Goal: Task Accomplishment & Management: Manage account settings

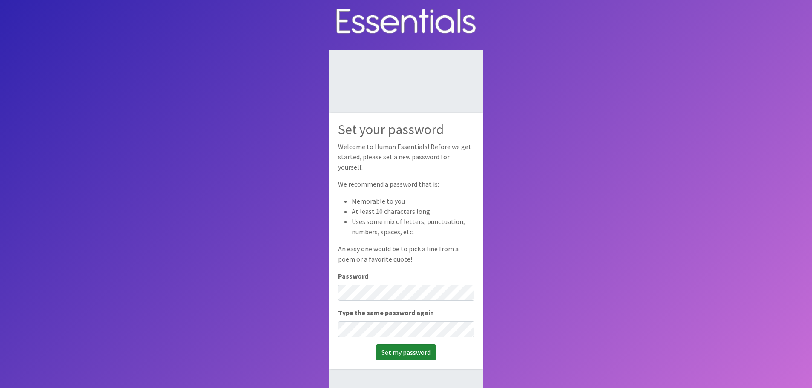
click at [413, 345] on input "Set my password" at bounding box center [406, 353] width 60 height 16
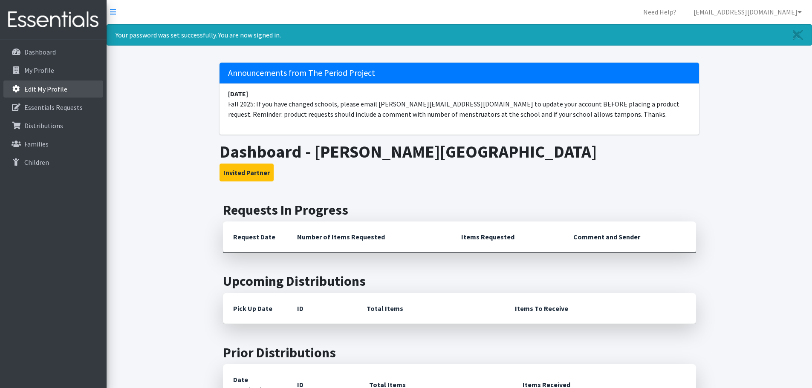
click at [32, 90] on p "Edit My Profile" at bounding box center [45, 89] width 43 height 9
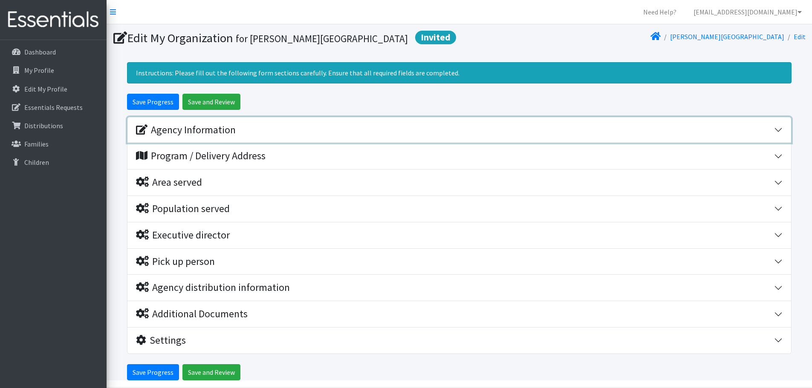
click at [213, 129] on div "Agency Information" at bounding box center [186, 130] width 100 height 12
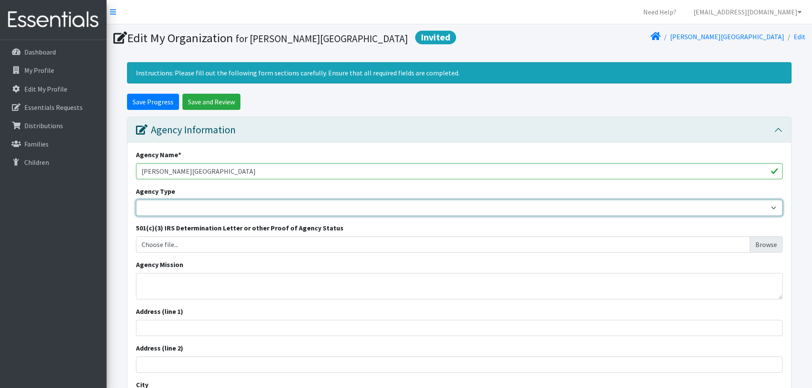
click at [166, 216] on select "Basic Needs Bank Career technical training Child abuse resource center Church o…" at bounding box center [459, 208] width 647 height 16
select select "es"
click at [136, 200] on select "Basic Needs Bank Career technical training Child abuse resource center Church o…" at bounding box center [459, 208] width 647 height 16
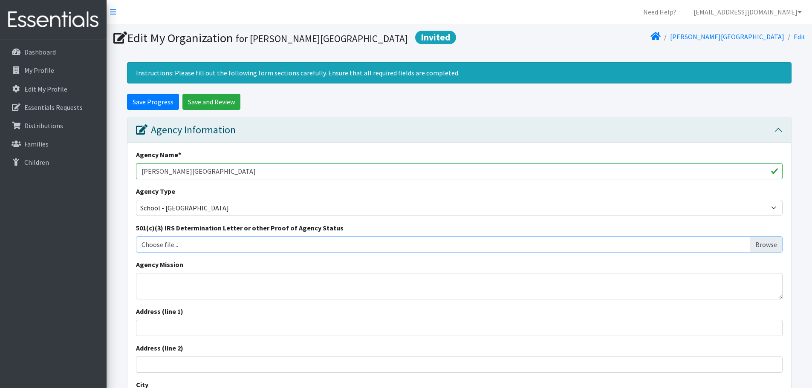
click at [153, 242] on input "Choose file..." at bounding box center [459, 245] width 641 height 16
click at [273, 247] on input "Choose file..." at bounding box center [459, 245] width 641 height 16
click at [184, 289] on textarea "Agency Mission" at bounding box center [459, 286] width 647 height 26
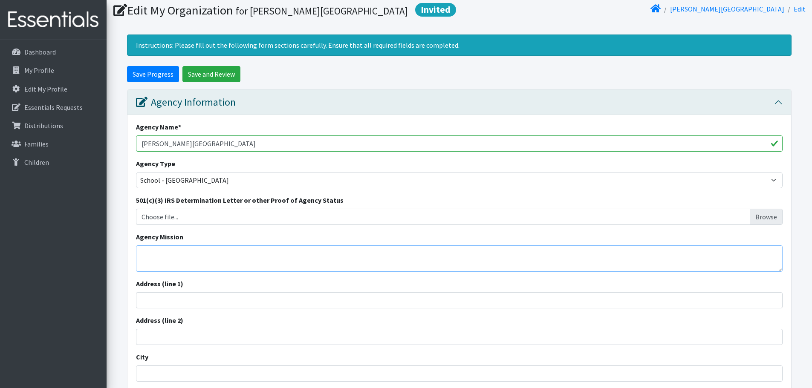
scroll to position [43, 0]
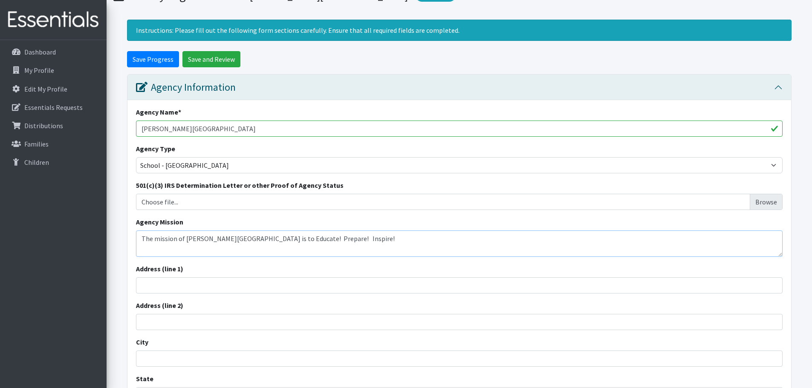
type textarea "The mission of Lucy T Davis Elementary is to Educate! Prepare! Inspire!"
click at [189, 288] on input "Address (line 1)" at bounding box center [459, 286] width 647 height 16
click at [203, 284] on input "Address (line 1)" at bounding box center [459, 286] width 647 height 16
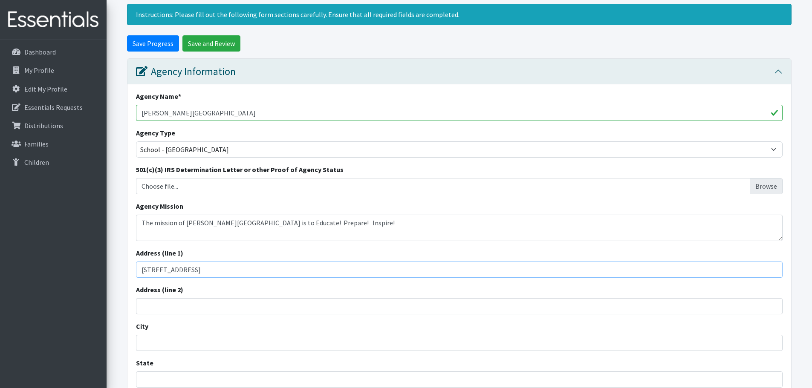
scroll to position [85, 0]
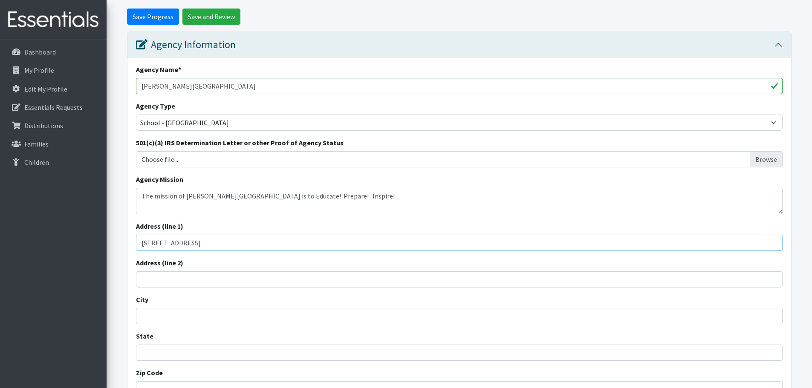
type input "201 Westfield Dr"
click at [175, 307] on div "City" at bounding box center [459, 310] width 647 height 30
click at [172, 313] on input "City" at bounding box center [459, 316] width 647 height 16
type input "Florence"
type input "s"
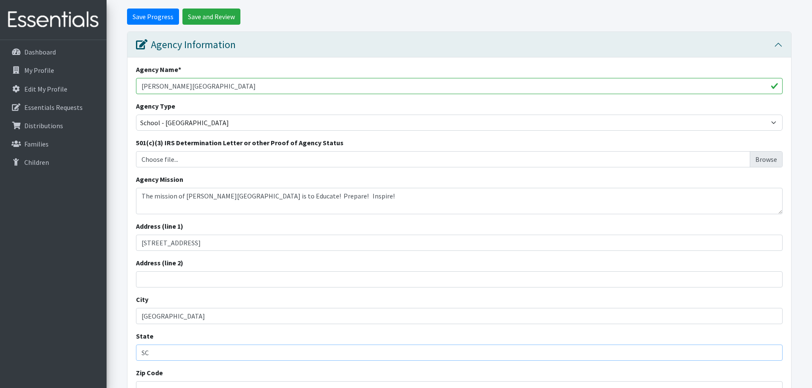
type input "SC"
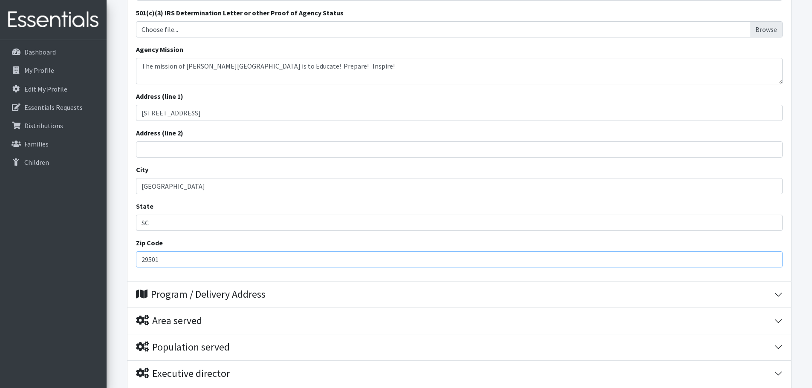
scroll to position [219, 0]
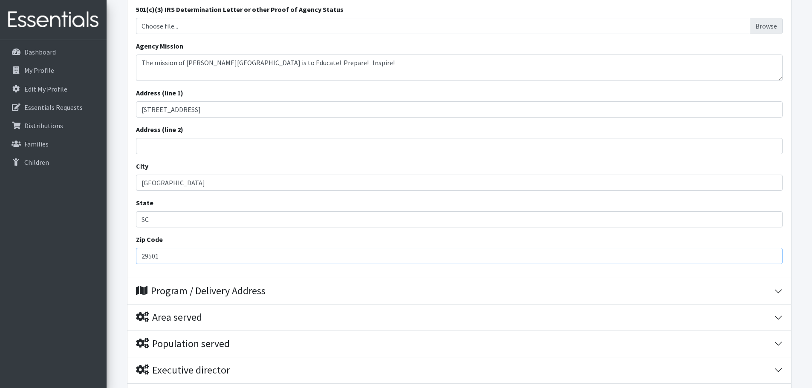
type input "29501"
click at [188, 300] on button "Program / Delivery Address" at bounding box center [460, 291] width 664 height 26
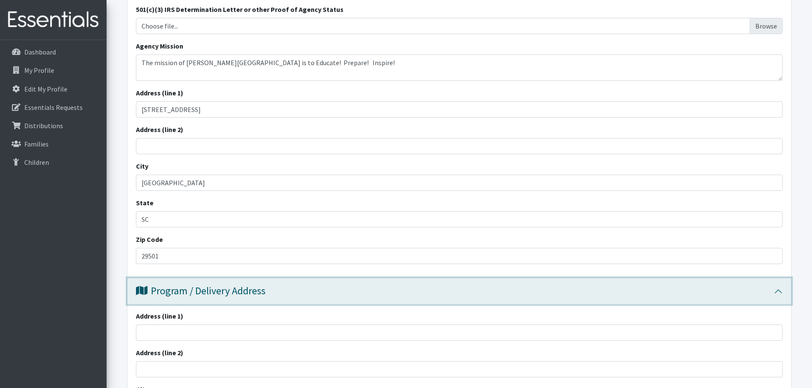
scroll to position [261, 0]
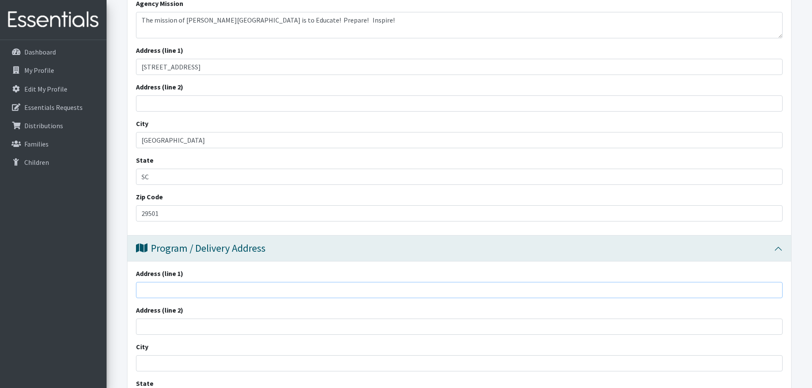
click at [178, 290] on input "Address (line 1)" at bounding box center [459, 290] width 647 height 16
type input "201 Westfield Dr"
type input "Florence"
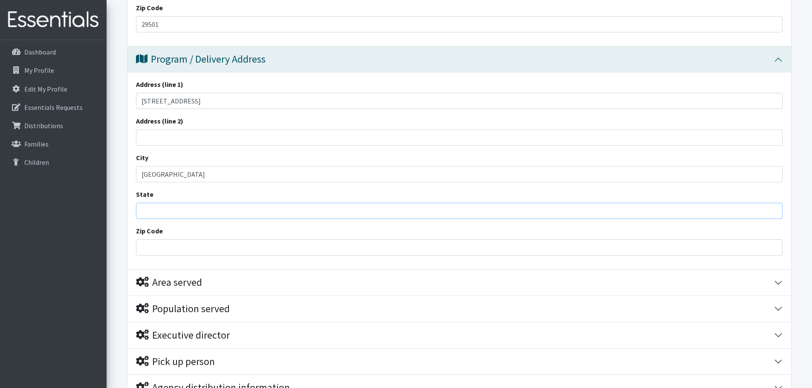
scroll to position [468, 0]
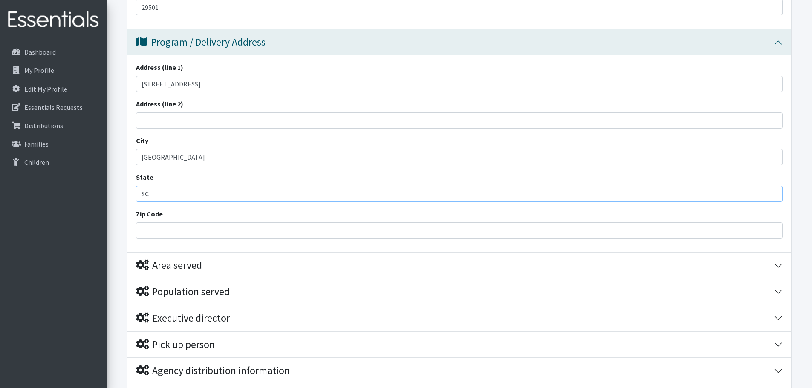
type input "SC"
click at [317, 216] on div "Zip Code 29501" at bounding box center [459, 224] width 647 height 30
click at [371, 226] on input "29501" at bounding box center [459, 231] width 647 height 16
drag, startPoint x: 771, startPoint y: 230, endPoint x: 735, endPoint y: 235, distance: 36.1
click at [735, 235] on input "29501" at bounding box center [459, 231] width 647 height 16
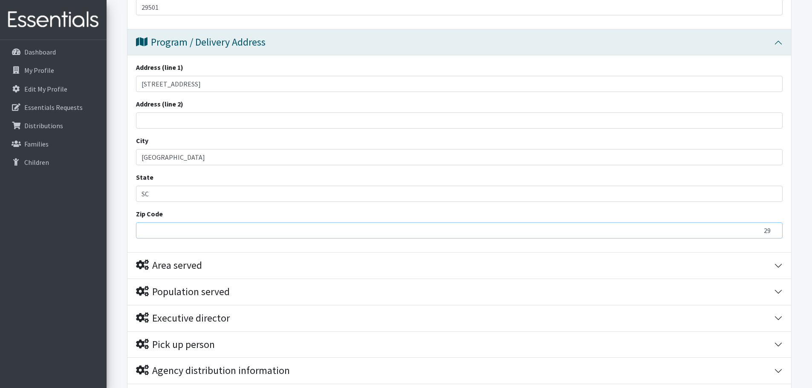
type input "2"
click at [147, 229] on input "Zip Code" at bounding box center [459, 231] width 647 height 16
type input "29501"
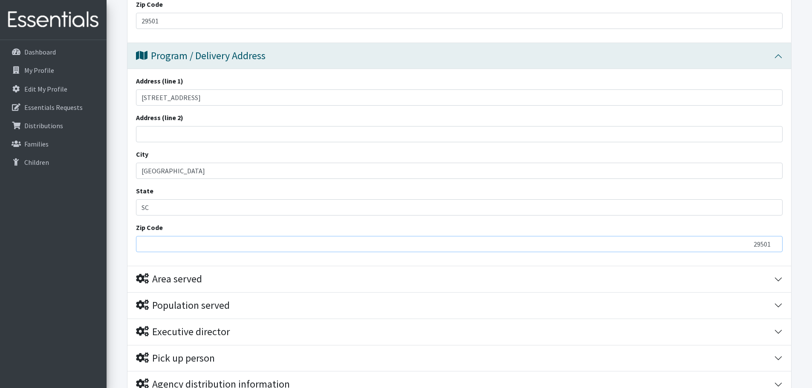
scroll to position [469, 0]
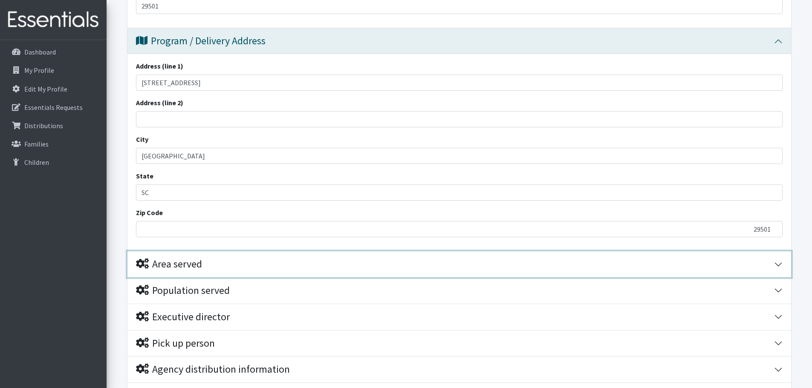
click at [178, 261] on div "Area served" at bounding box center [169, 264] width 66 height 12
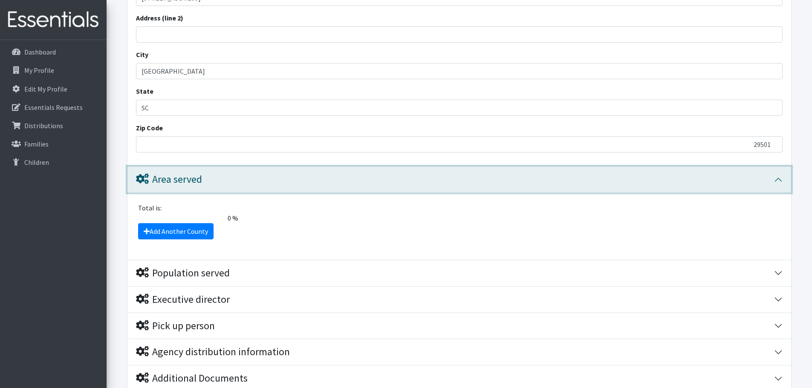
scroll to position [554, 0]
click at [229, 214] on span "0 %" at bounding box center [187, 218] width 109 height 10
click at [136, 205] on div "Total is:" at bounding box center [459, 208] width 653 height 10
click at [191, 183] on div "Area served" at bounding box center [169, 179] width 66 height 12
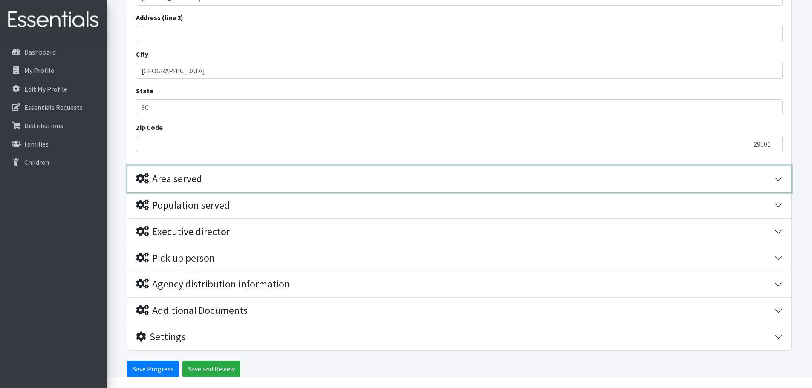
click at [174, 186] on button "Area served" at bounding box center [460, 179] width 664 height 26
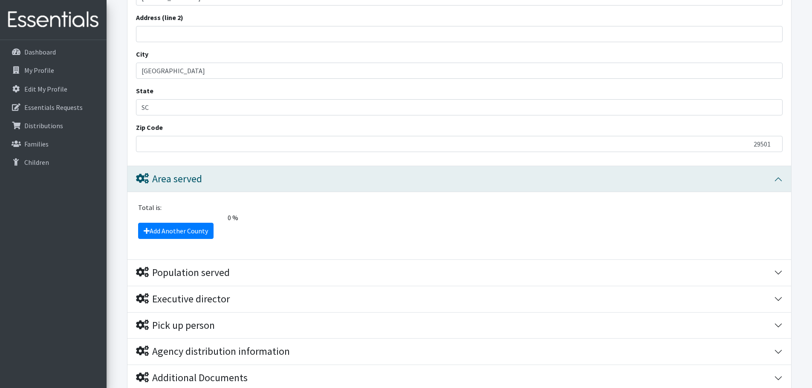
click at [150, 208] on div "Total is:" at bounding box center [459, 208] width 653 height 10
click at [172, 229] on link "Add Another County" at bounding box center [175, 231] width 75 height 16
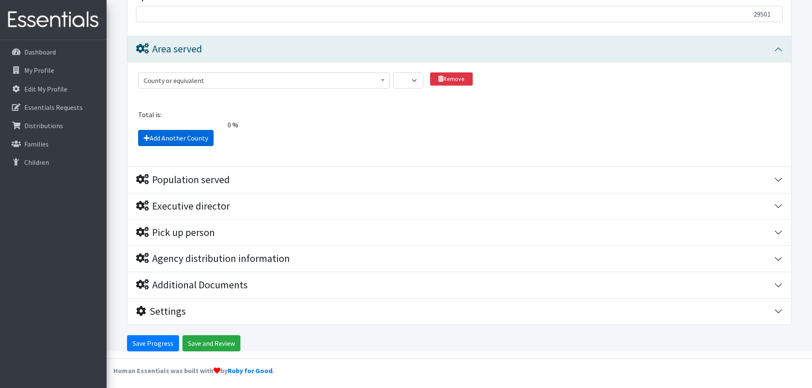
scroll to position [687, 0]
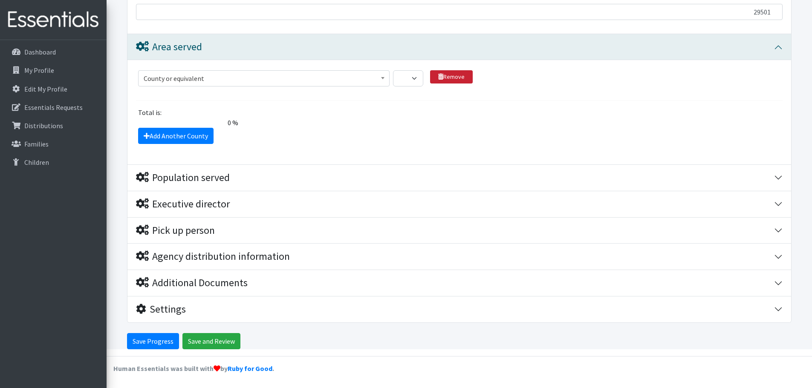
click at [467, 75] on link "Remove" at bounding box center [451, 76] width 43 height 13
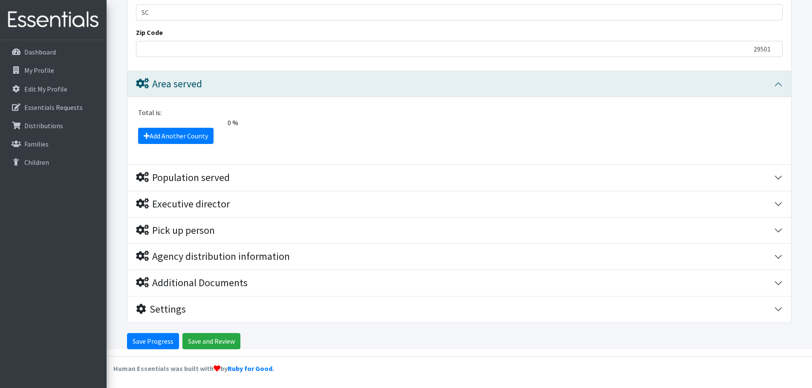
scroll to position [649, 0]
click at [181, 133] on link "Add Another County" at bounding box center [175, 136] width 75 height 16
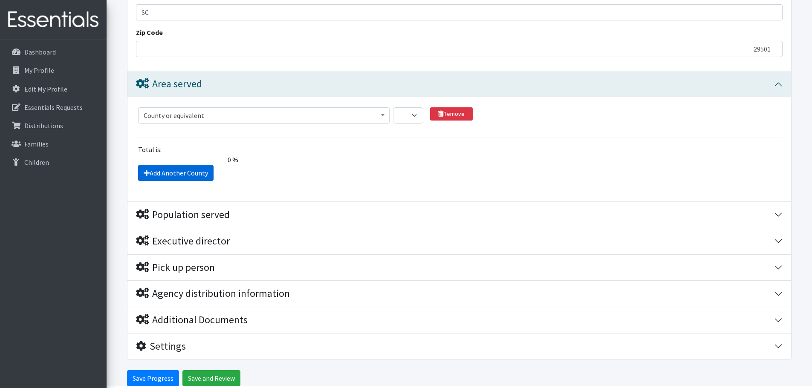
scroll to position [687, 0]
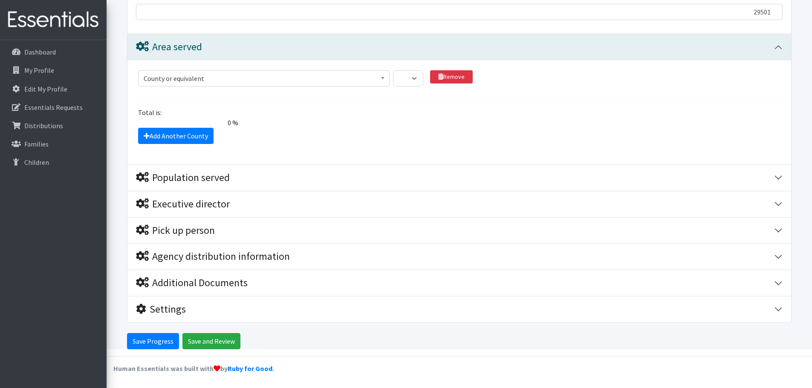
click at [319, 77] on span "County or equivalent" at bounding box center [264, 78] width 241 height 12
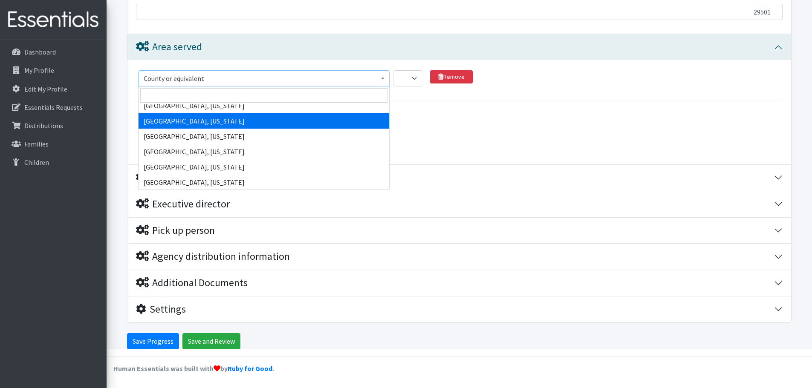
scroll to position [14765, 0]
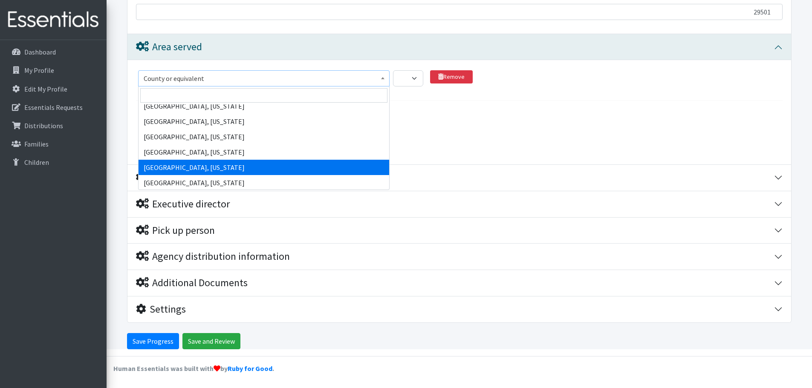
select select "952"
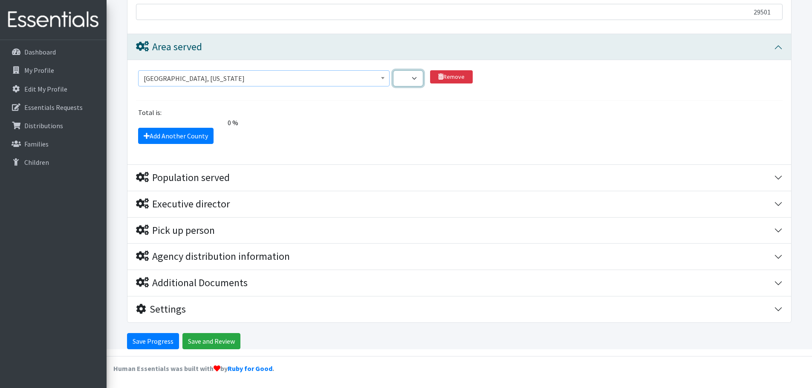
click at [423, 77] on select "1 2 3 4 5 6 7 8 9 10 11 12 13 14 15 16 17 18 19 20 21 22 23 24 25 26 27 28 29 3…" at bounding box center [408, 78] width 30 height 16
select select "1"
click at [393, 70] on select "1 2 3 4 5 6 7 8 9 10 11 12 13 14 15 16 17 18 19 20 21 22 23 24 25 26 27 28 29 3…" at bounding box center [408, 78] width 30 height 16
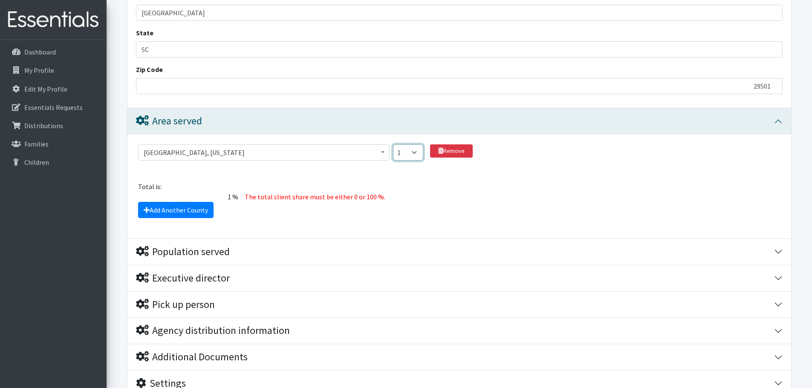
scroll to position [601, 0]
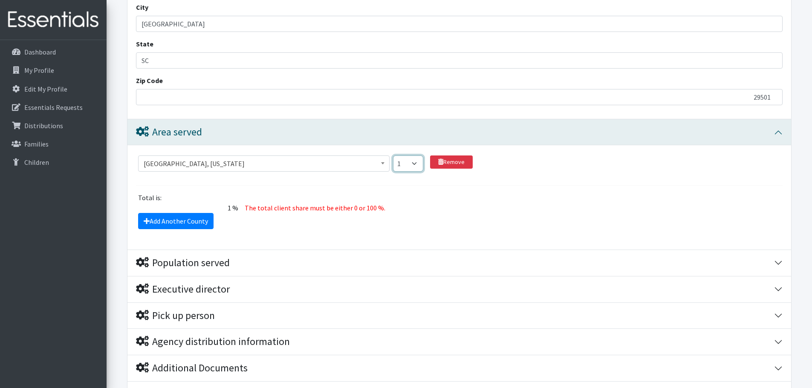
click at [416, 168] on select "1 2 3 4 5 6 7 8 9 10 11 12 13 14 15 16 17 18 19 20 21 22 23 24 25 26 27 28 29 3…" at bounding box center [408, 164] width 30 height 16
select select
click at [393, 156] on select "1 2 3 4 5 6 7 8 9 10 11 12 13 14 15 16 17 18 19 20 21 22 23 24 25 26 27 28 29 3…" at bounding box center [408, 164] width 30 height 16
click at [304, 191] on fieldset "County or equivalent Abbeville County, South Carolina Acadia Parish, Louisiana …" at bounding box center [459, 190] width 647 height 77
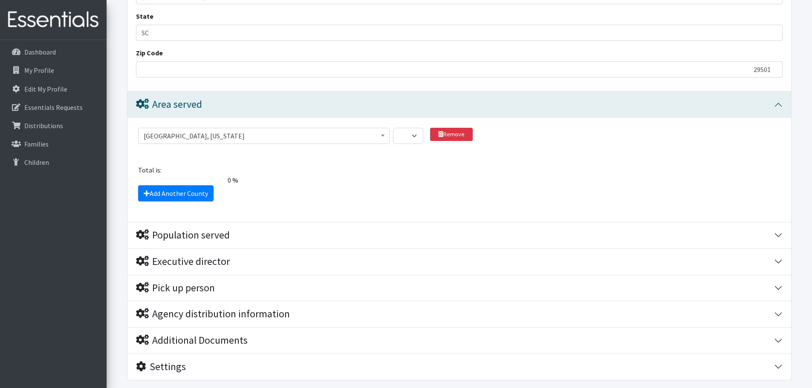
scroll to position [644, 0]
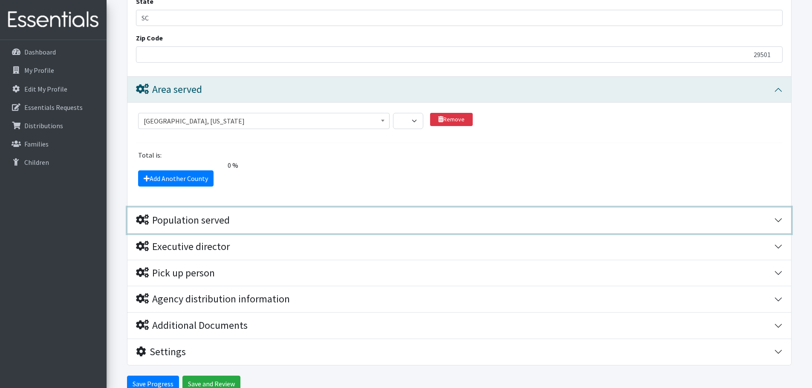
click at [223, 226] on div "Population served" at bounding box center [183, 221] width 94 height 12
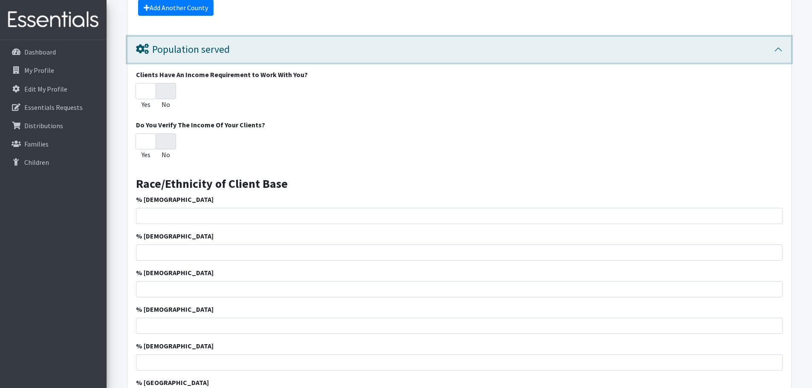
scroll to position [772, 0]
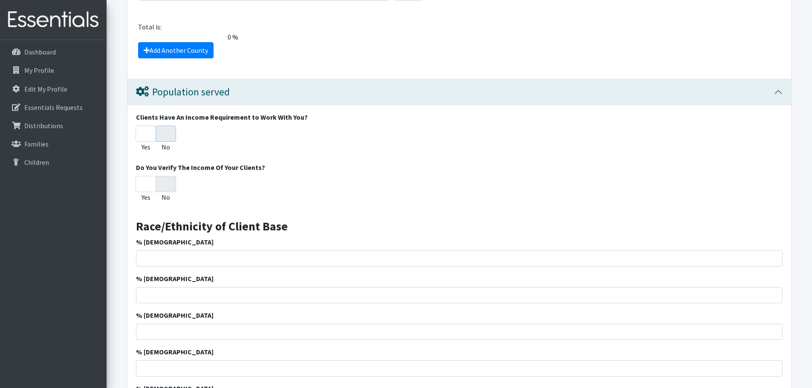
click at [168, 132] on input "No" at bounding box center [166, 134] width 20 height 16
radio input "true"
click at [166, 185] on input "No" at bounding box center [166, 184] width 20 height 16
radio input "true"
click at [171, 183] on input "No" at bounding box center [166, 184] width 20 height 16
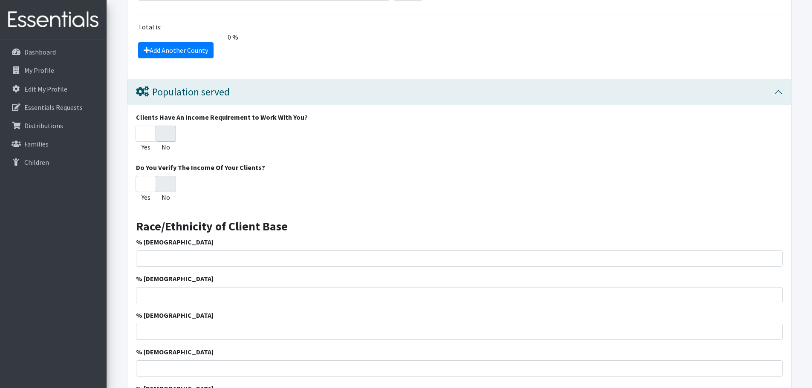
click at [175, 136] on input "No" at bounding box center [166, 134] width 20 height 16
click at [174, 139] on input "No" at bounding box center [166, 134] width 20 height 16
click at [167, 133] on input "No" at bounding box center [166, 134] width 20 height 16
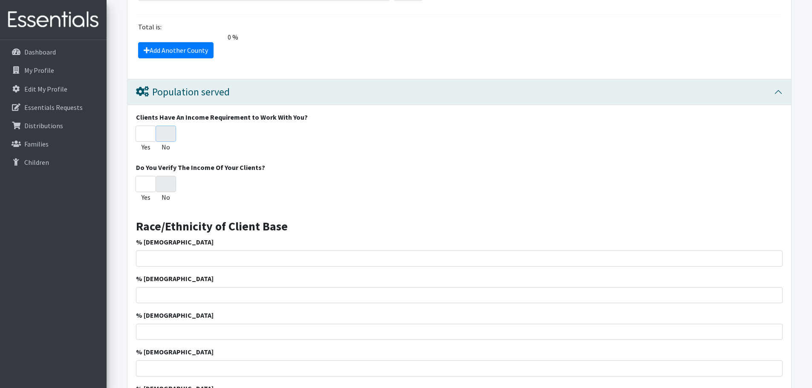
click at [167, 133] on input "No" at bounding box center [166, 134] width 20 height 16
click at [166, 193] on label "No" at bounding box center [166, 197] width 9 height 10
click at [166, 192] on input "No" at bounding box center [166, 184] width 20 height 16
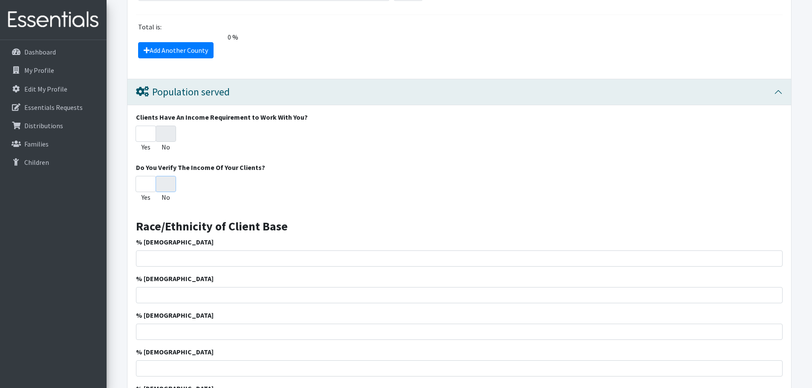
click at [166, 191] on input "No" at bounding box center [166, 184] width 20 height 16
click at [167, 186] on input "No" at bounding box center [166, 184] width 20 height 16
click at [229, 203] on div "Yes No" at bounding box center [459, 191] width 647 height 30
click at [147, 190] on input "Yes" at bounding box center [146, 184] width 20 height 16
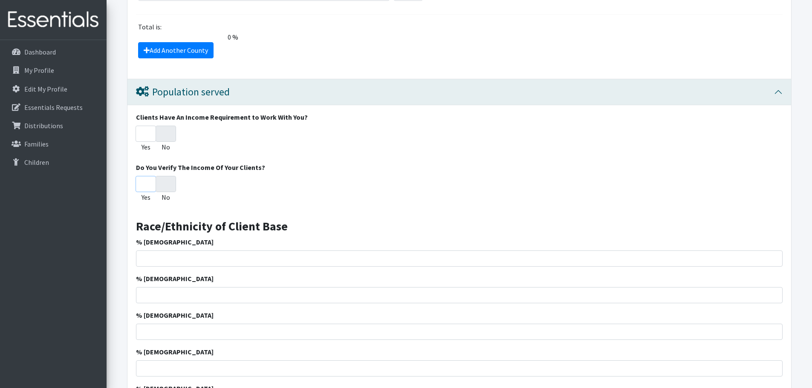
radio input "true"
click at [177, 188] on div "Yes No" at bounding box center [459, 191] width 647 height 30
click at [171, 188] on input "No" at bounding box center [166, 184] width 20 height 16
radio input "true"
click at [168, 136] on input "No" at bounding box center [166, 134] width 20 height 16
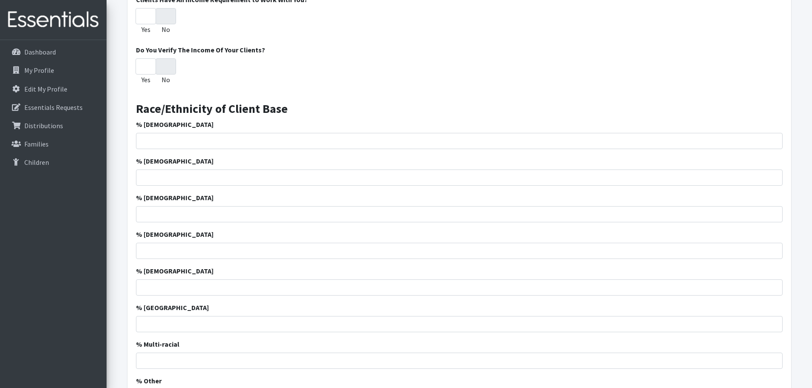
scroll to position [858, 0]
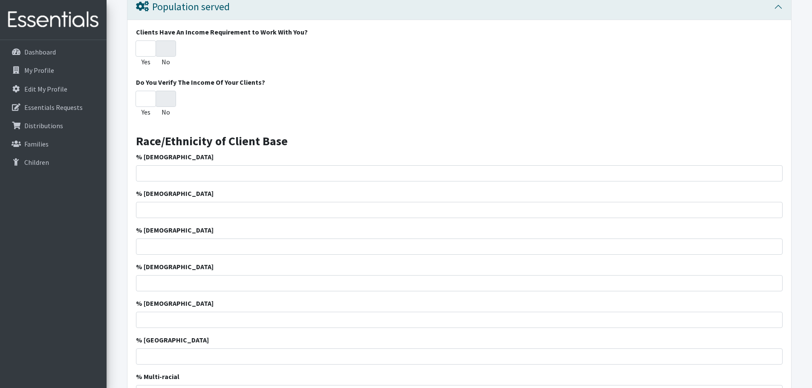
click at [158, 182] on div "Clients Have An Income Requirement to Work With You? Yes No Do You Verify The I…" at bounding box center [460, 340] width 664 height 640
click at [166, 177] on input "% African American" at bounding box center [459, 173] width 647 height 16
type input "42.15"
click at [236, 209] on input "% Caucasian" at bounding box center [459, 210] width 647 height 16
type input "54.12"
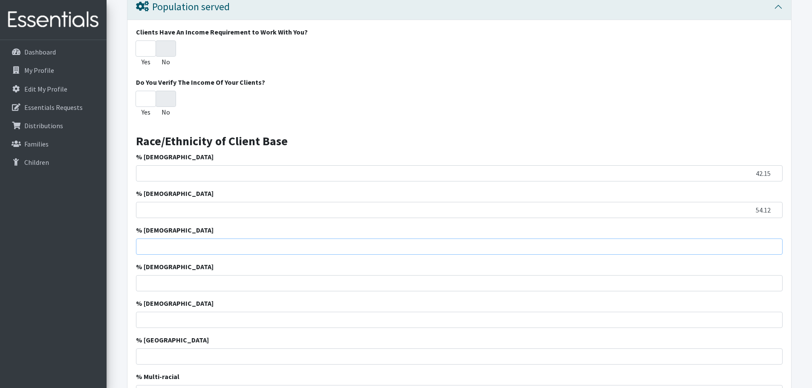
click at [246, 248] on input "% Hispanic" at bounding box center [459, 247] width 647 height 16
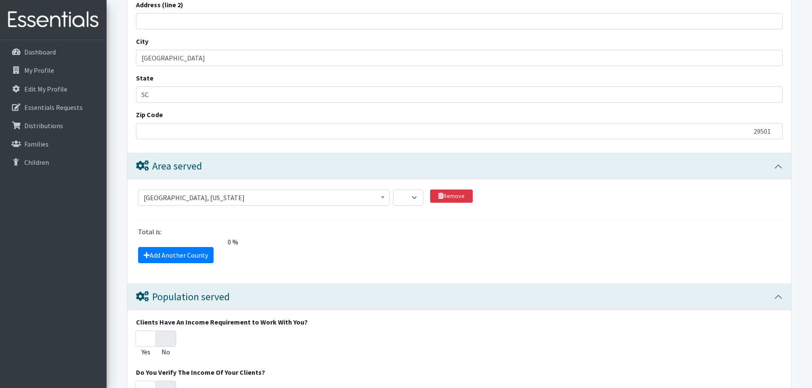
scroll to position [559, 0]
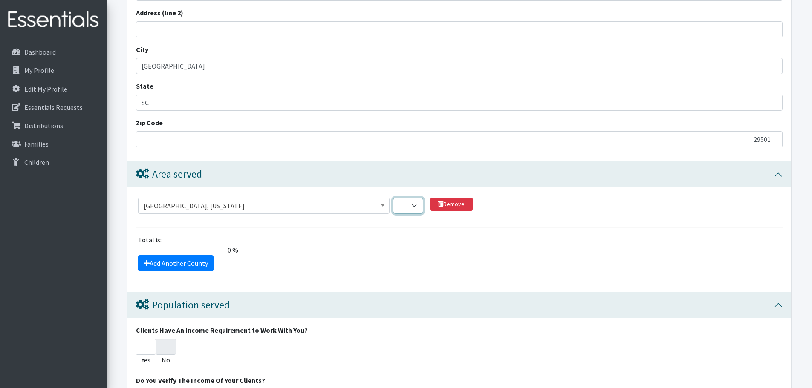
click at [408, 205] on select "1 2 3 4 5 6 7 8 9 10 11 12 13 14 15 16 17 18 19 20 21 22 23 24 25 26 27 28 29 3…" at bounding box center [408, 206] width 30 height 16
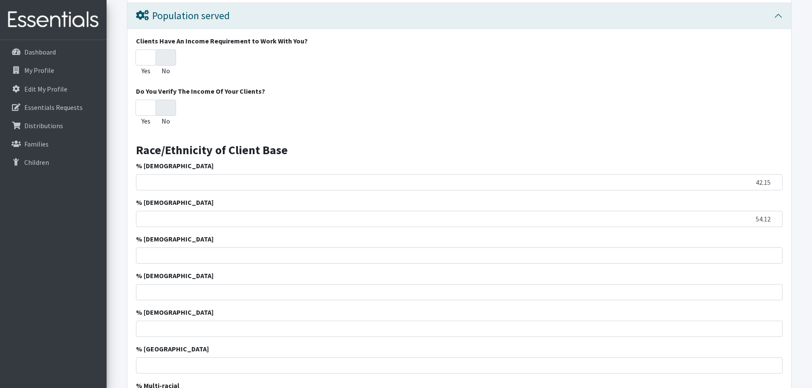
scroll to position [900, 0]
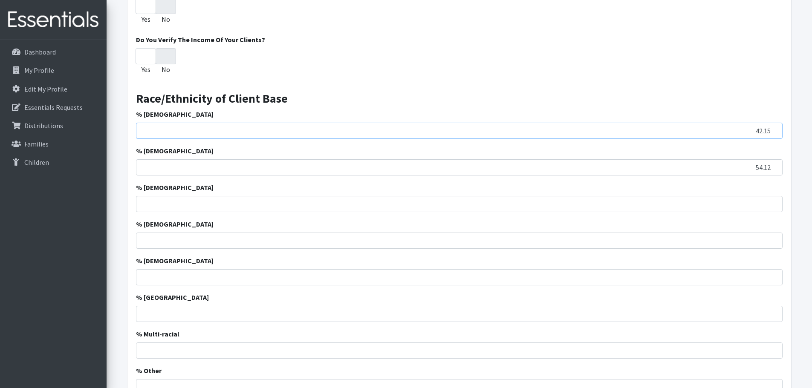
drag, startPoint x: 760, startPoint y: 127, endPoint x: 774, endPoint y: 136, distance: 16.6
click at [760, 127] on input "42.15" at bounding box center [459, 131] width 647 height 16
type input "4"
type input "43.5"
click at [771, 168] on input "54.12" at bounding box center [459, 167] width 647 height 16
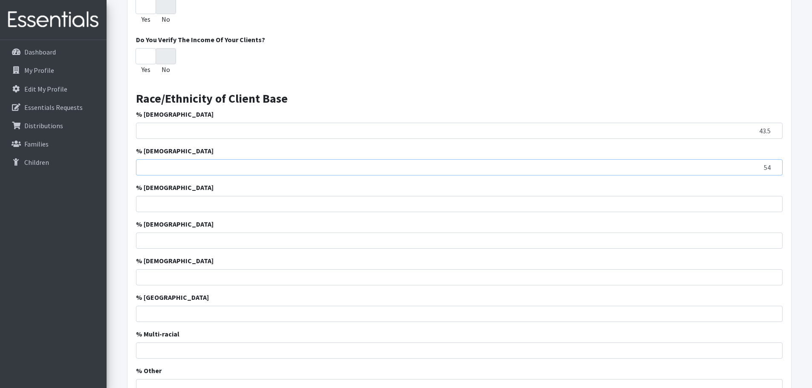
type input "5"
type input "48.3"
click at [755, 209] on input "% Hispanic" at bounding box center [459, 204] width 647 height 16
type input "3.6"
click at [747, 237] on input "% Asian" at bounding box center [459, 241] width 647 height 16
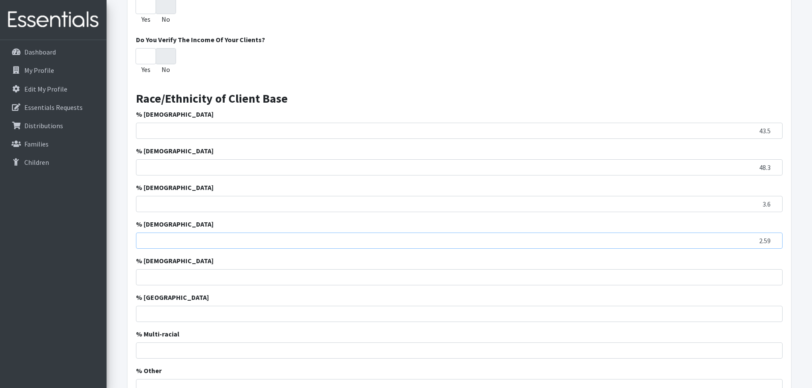
type input "2.59"
click at [752, 278] on input "% American Indian" at bounding box center [459, 278] width 647 height 16
type input "0.25"
click at [731, 316] on input "% Pacific Island" at bounding box center [459, 314] width 647 height 16
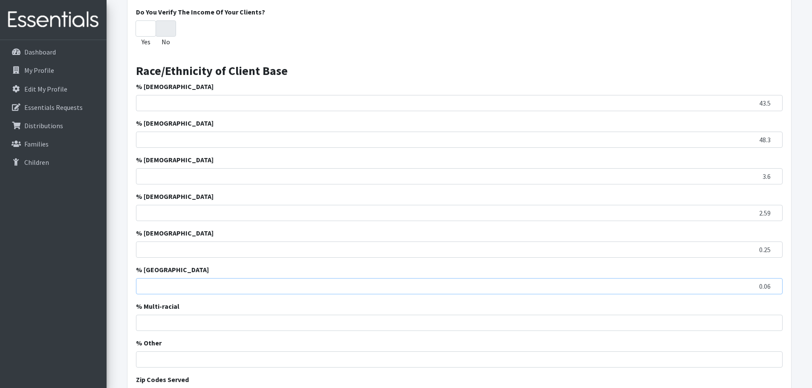
scroll to position [943, 0]
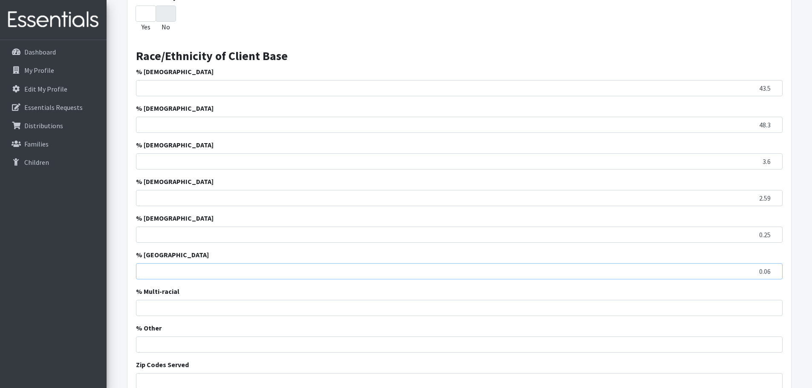
type input "0.06"
click at [694, 310] on input "% Multi-racial" at bounding box center [459, 308] width 647 height 16
click at [756, 311] on input "% Multi-racial" at bounding box center [459, 308] width 647 height 16
type input "4.1"
click at [753, 347] on input "% Other" at bounding box center [459, 345] width 647 height 16
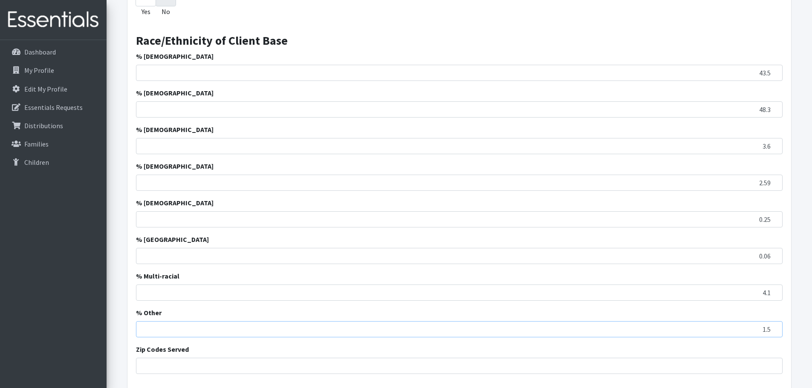
scroll to position [986, 0]
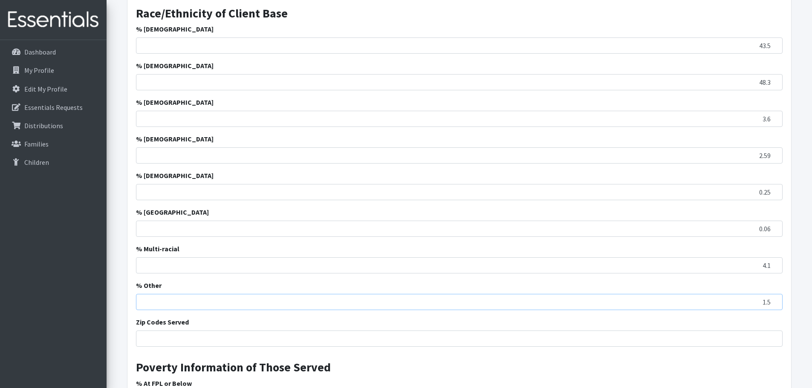
type input "1.5"
click at [628, 333] on input "Zip Codes Served" at bounding box center [459, 339] width 647 height 16
click at [202, 339] on input "29501" at bounding box center [459, 339] width 647 height 16
click at [200, 338] on input "29501, 29506" at bounding box center [459, 339] width 647 height 16
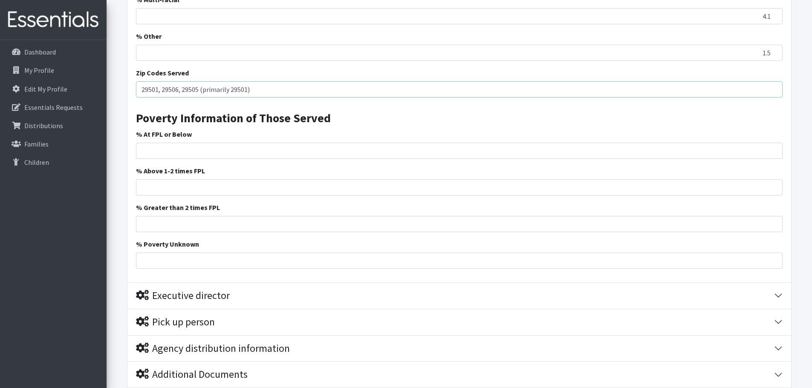
scroll to position [1241, 0]
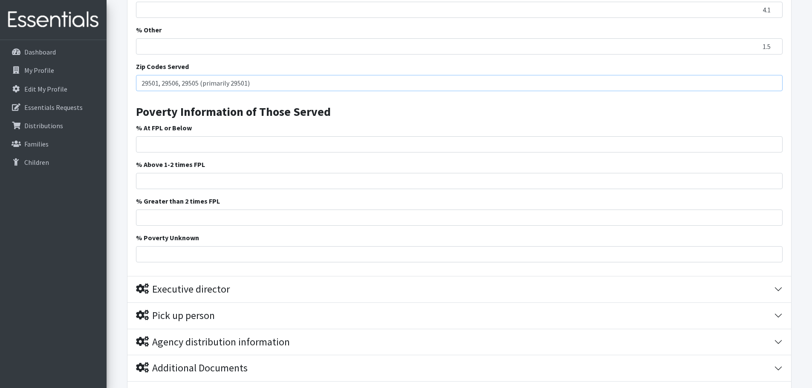
type input "29501, 29506, 29505 (primarily 29501)"
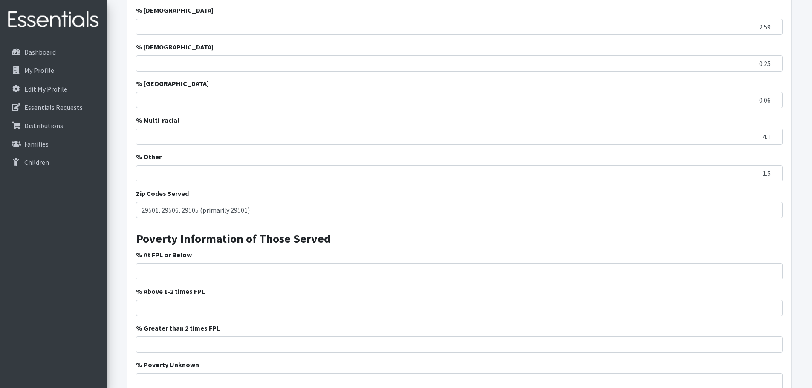
scroll to position [1199, 0]
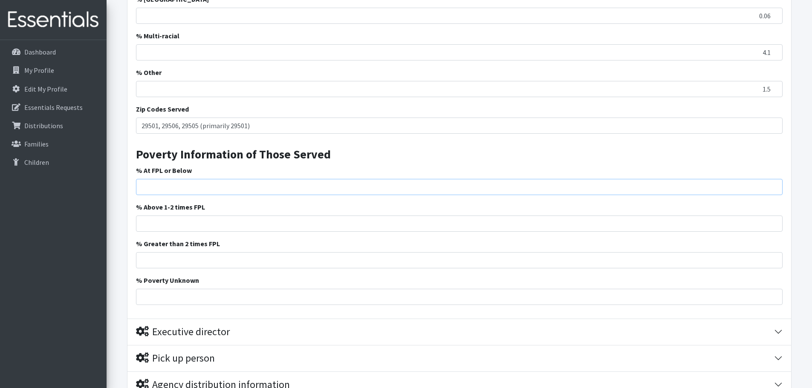
drag, startPoint x: 174, startPoint y: 185, endPoint x: 191, endPoint y: 192, distance: 18.9
click at [174, 185] on input "% At FPL or Below" at bounding box center [459, 187] width 647 height 16
click at [203, 190] on input "% At FPL or Below" at bounding box center [459, 187] width 647 height 16
click at [207, 188] on input "17" at bounding box center [459, 187] width 647 height 16
type input "17"
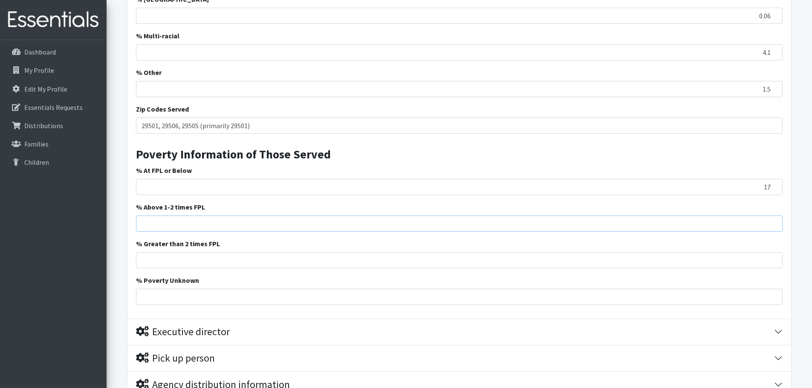
click at [200, 219] on input "% Above 1-2 times FPL" at bounding box center [459, 224] width 647 height 16
click at [149, 223] on input "% Above 1-2 times FPL" at bounding box center [459, 224] width 647 height 16
type input "72.32"
click at [598, 259] on input "% Greater than 2 times FPL" at bounding box center [459, 260] width 647 height 16
